Goal: Task Accomplishment & Management: Use online tool/utility

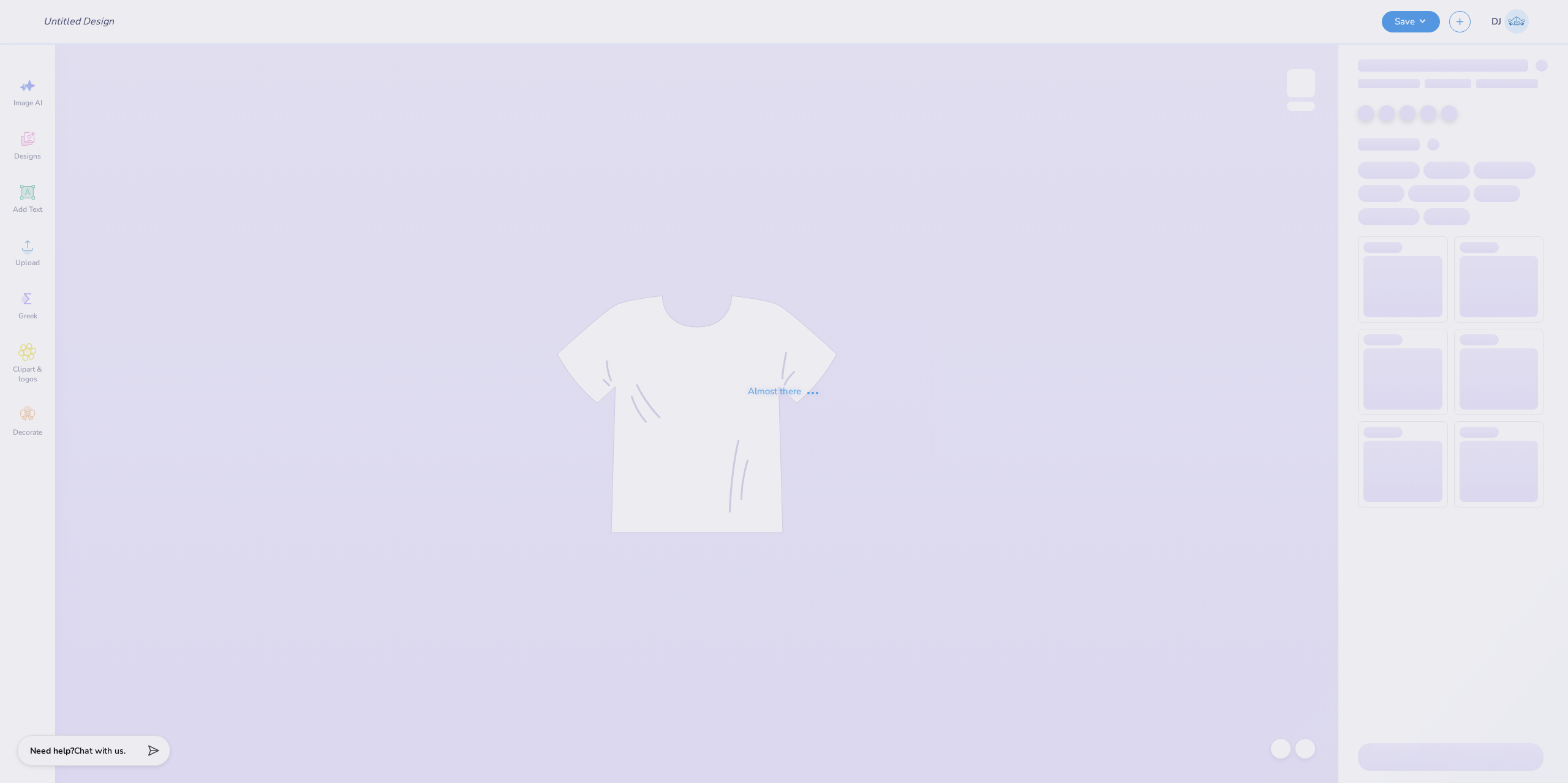
type input "KAOx ASIG Homecoming"
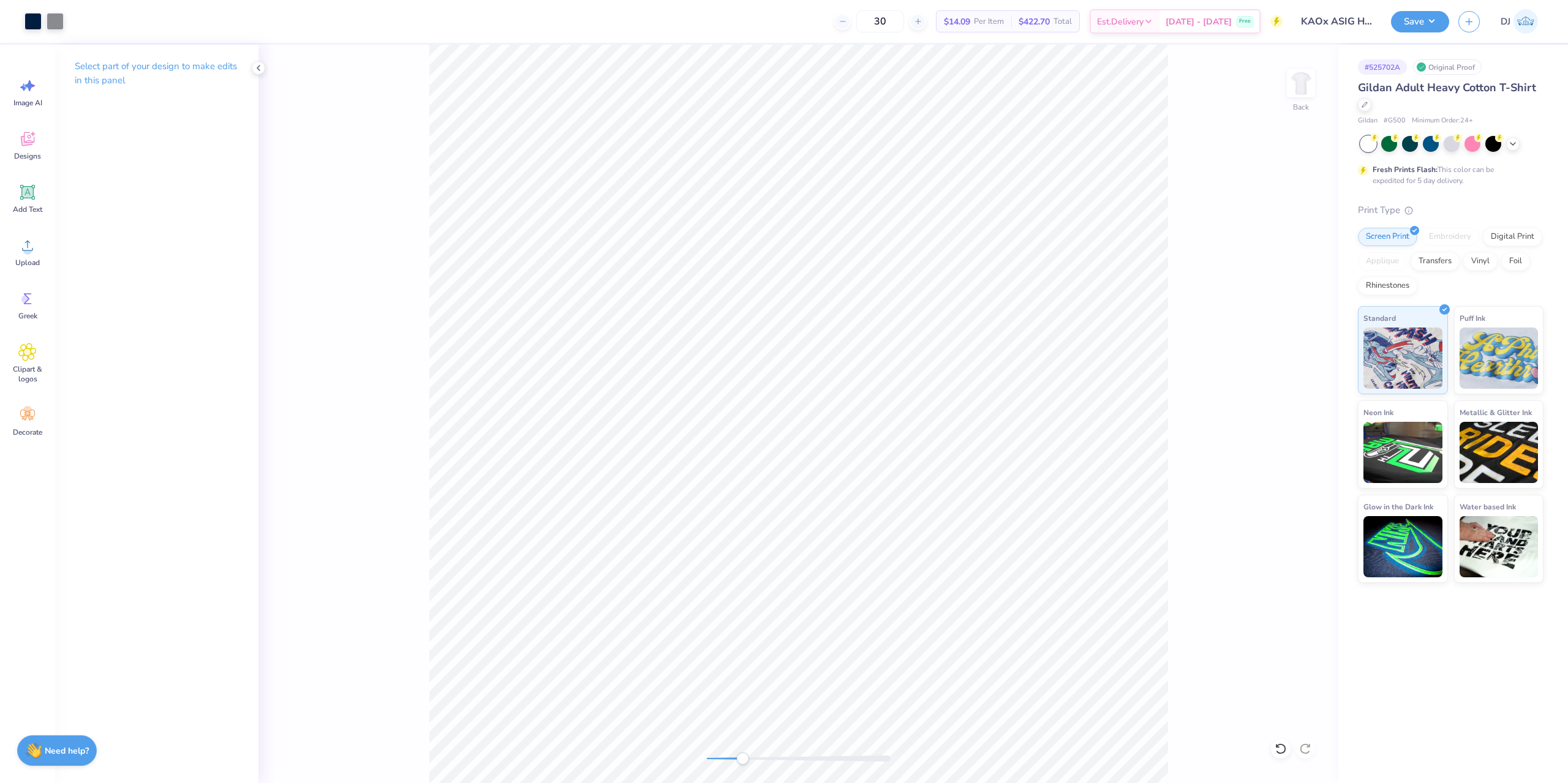
drag, startPoint x: 707, startPoint y: 759, endPoint x: 758, endPoint y: 753, distance: 51.4
click at [748, 754] on div "Accessibility label" at bounding box center [742, 759] width 12 height 12
drag, startPoint x: 763, startPoint y: 760, endPoint x: 733, endPoint y: 754, distance: 30.6
click at [733, 757] on div "Accessibility label" at bounding box center [733, 759] width 12 height 12
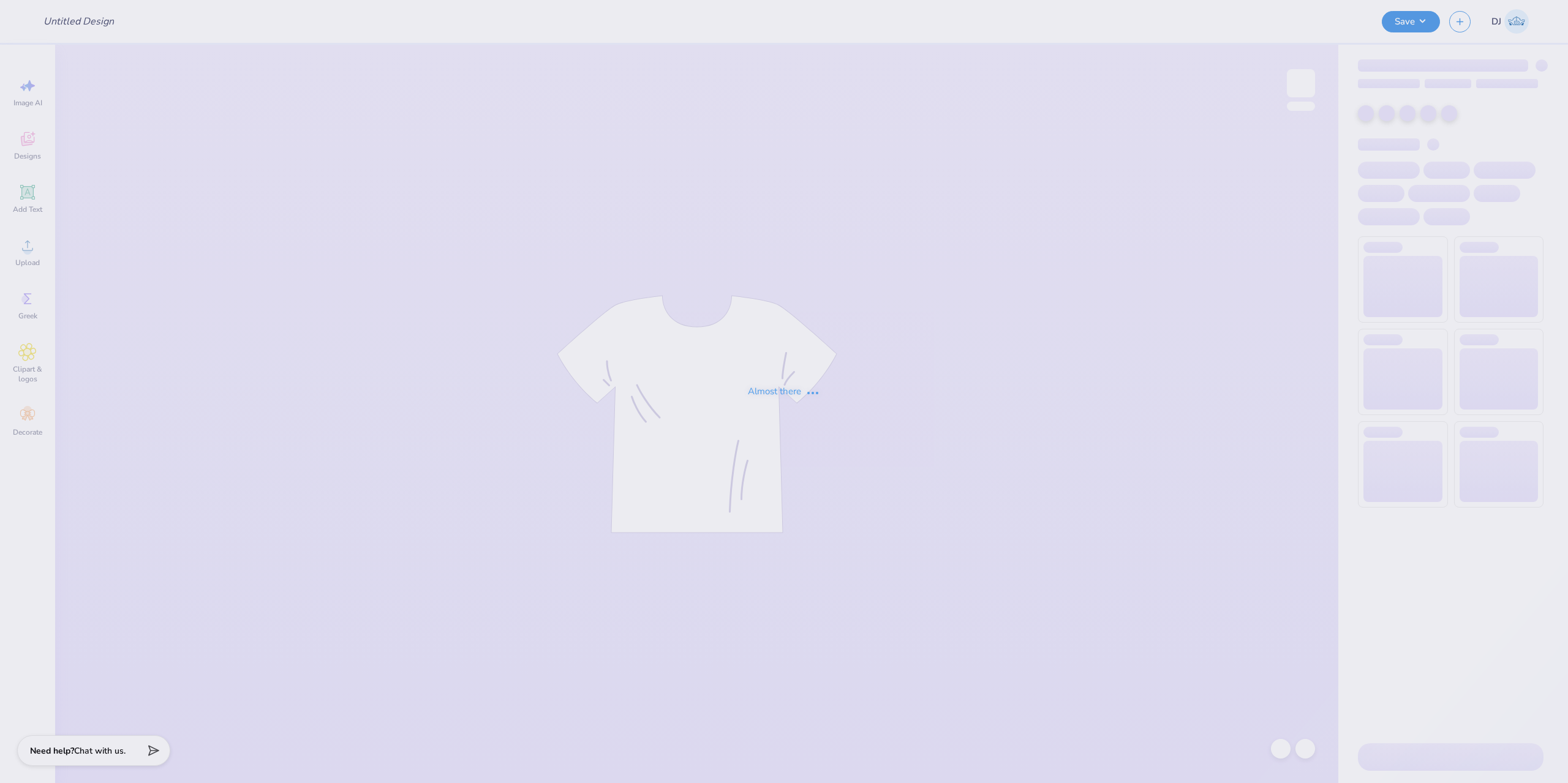
type input "AOII Goes Blue Stars"
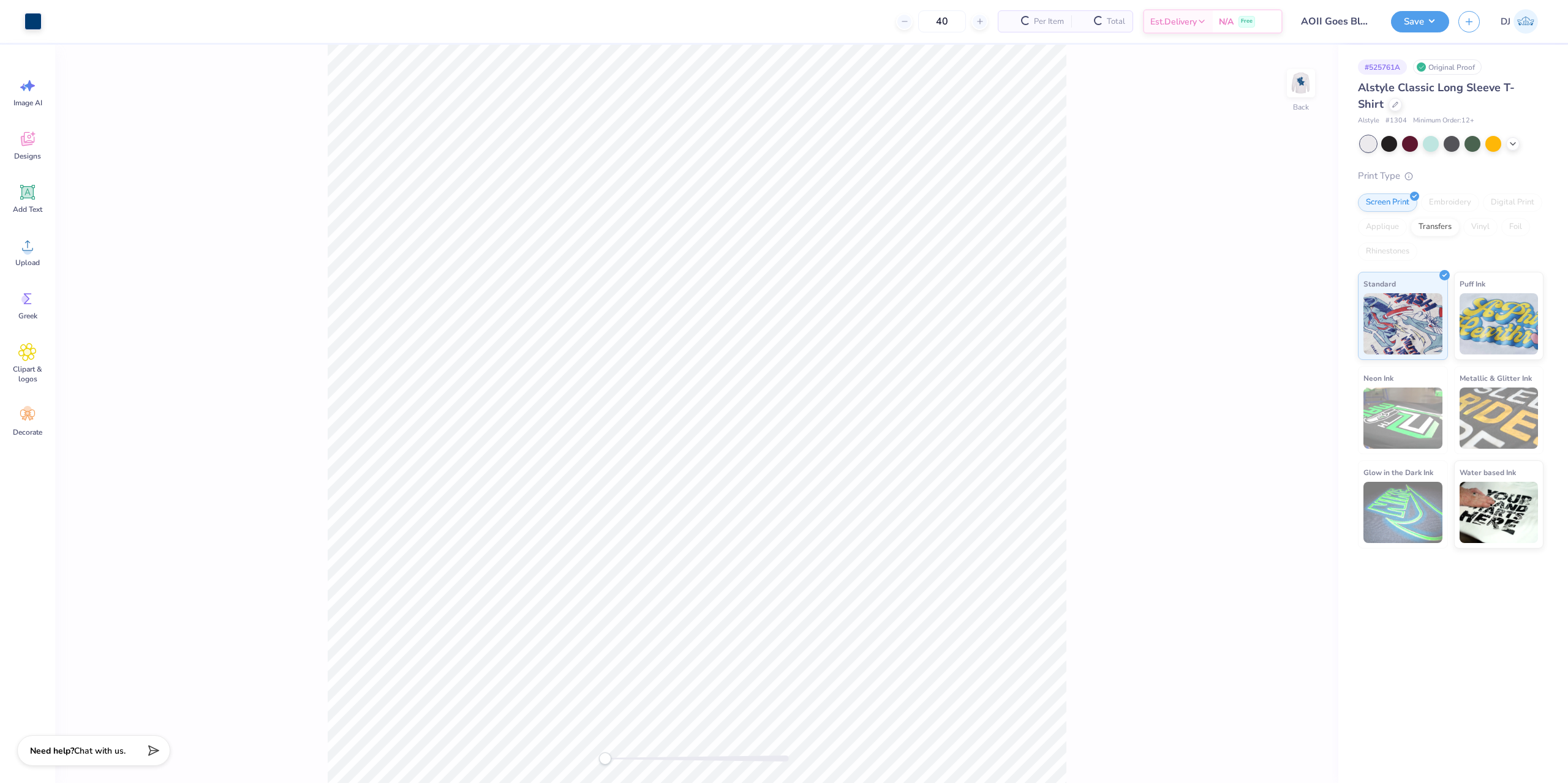
click at [1313, 78] on img at bounding box center [1300, 83] width 24 height 24
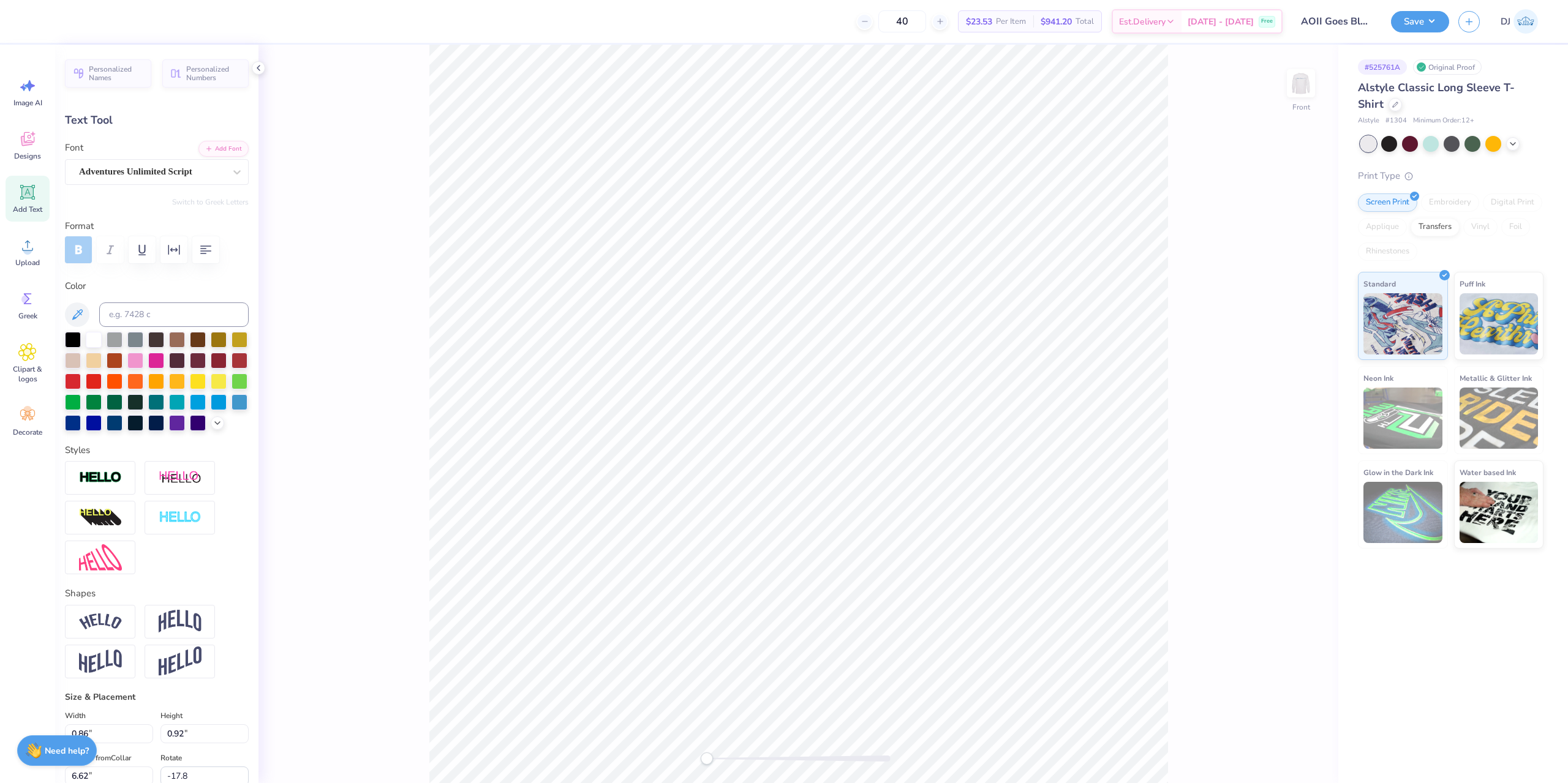
scroll to position [11, 1]
type textarea "18"
type input "0.0"
type textarea "97"
click at [1207, 257] on div "Front" at bounding box center [798, 414] width 1080 height 738
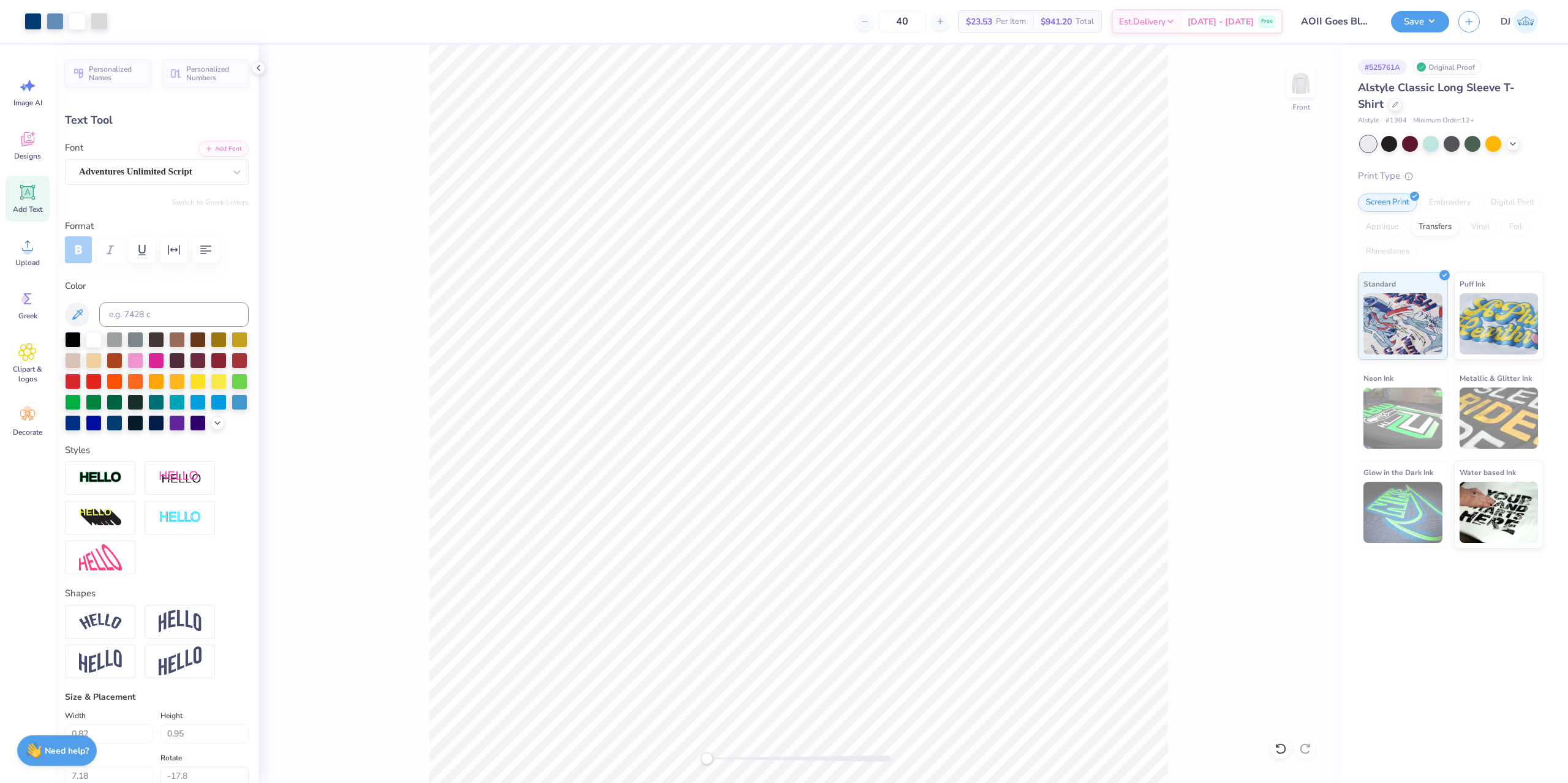
type input "0.0"
click at [1427, 25] on button "Save" at bounding box center [1420, 20] width 58 height 21
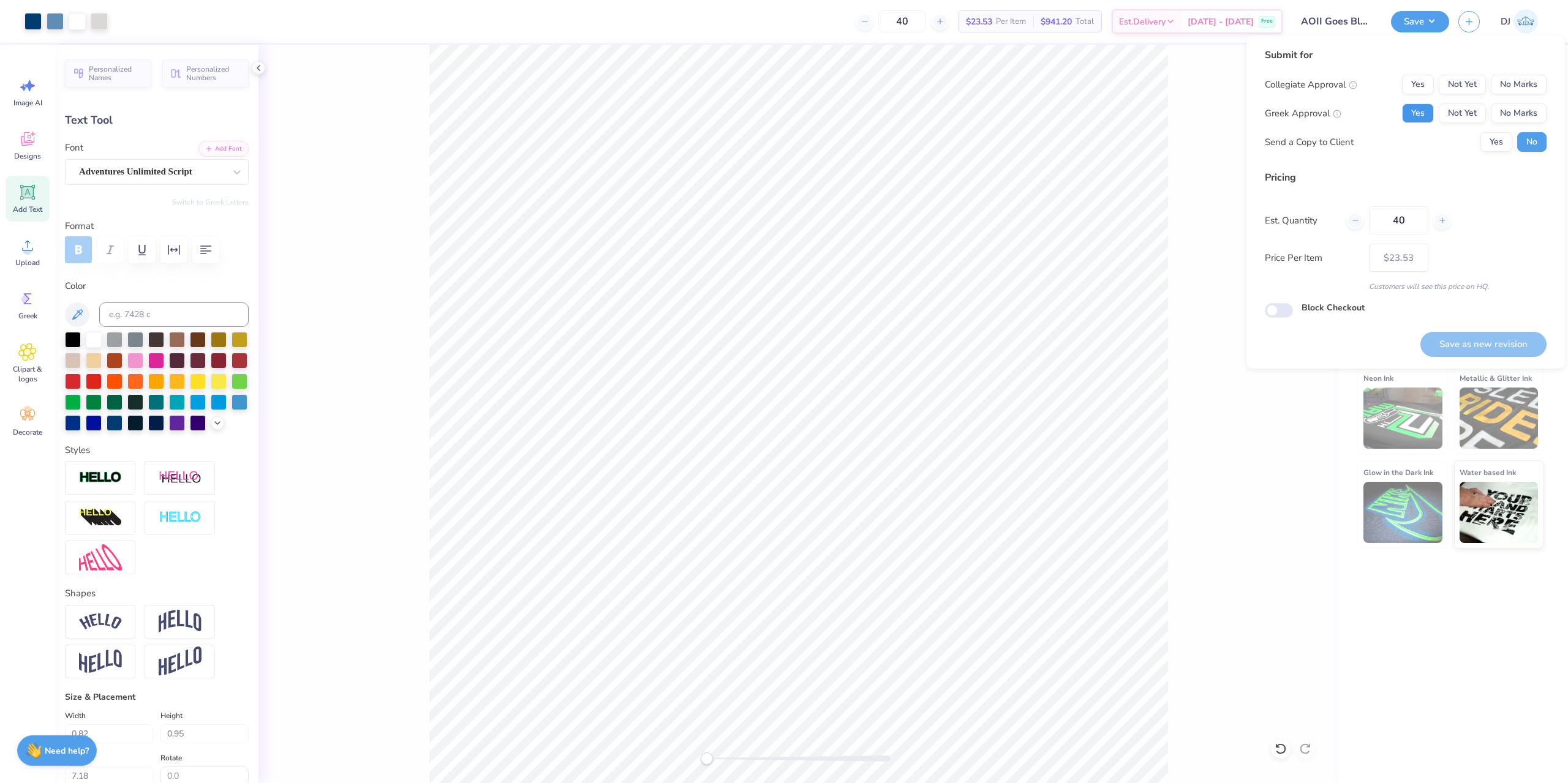
click at [1425, 111] on button "Yes" at bounding box center [1418, 113] width 32 height 19
click at [1537, 80] on button "No Marks" at bounding box center [1518, 84] width 56 height 19
click at [1502, 351] on button "Save as new revision" at bounding box center [1483, 344] width 126 height 25
type input "$23.53"
